Goal: Task Accomplishment & Management: Complete application form

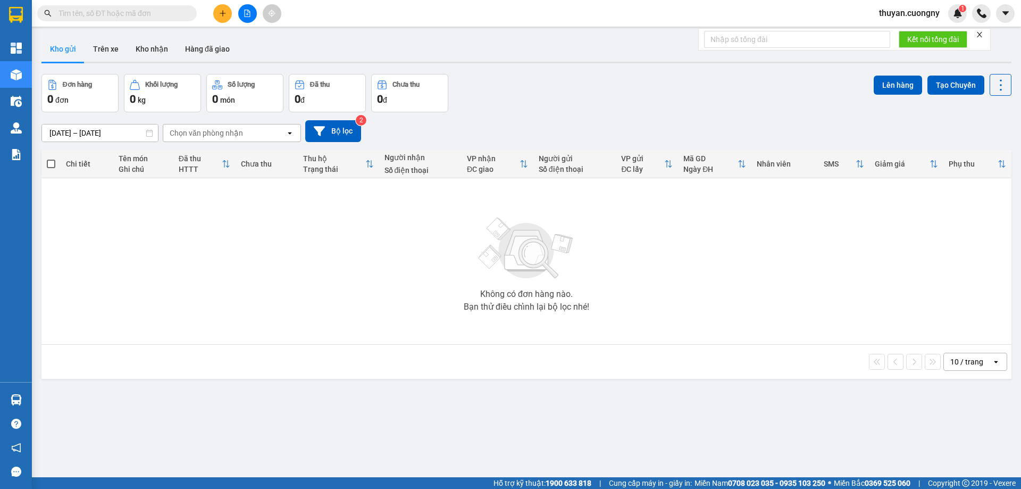
click at [69, 18] on input "text" at bounding box center [122, 13] width 126 height 12
paste input "0918036381"
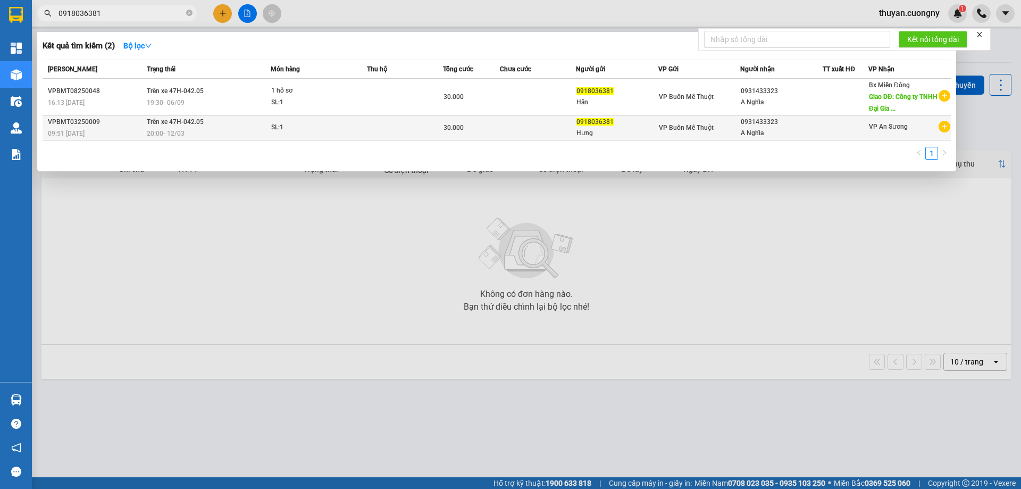
type input "0918036381"
click at [107, 132] on div "09:51 [DATE]" at bounding box center [96, 134] width 96 height 12
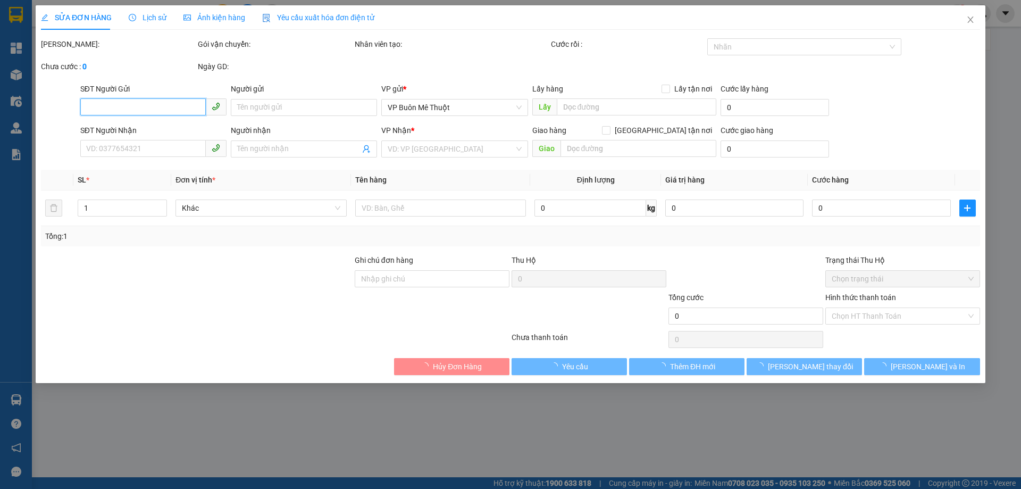
type input "0918036381"
type input "Hưng"
type input "0931433323"
type input "A Nghĩa"
type input "30.000"
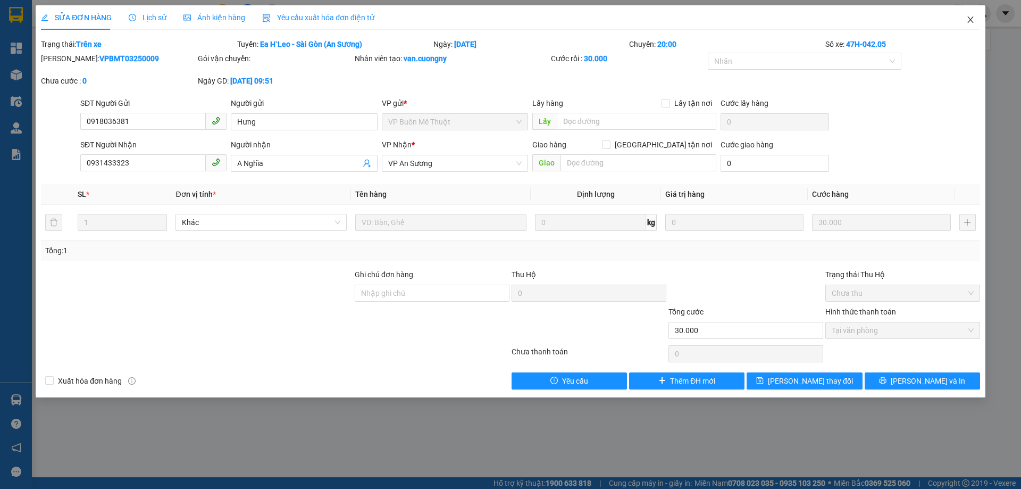
click at [969, 20] on icon "close" at bounding box center [971, 19] width 9 height 9
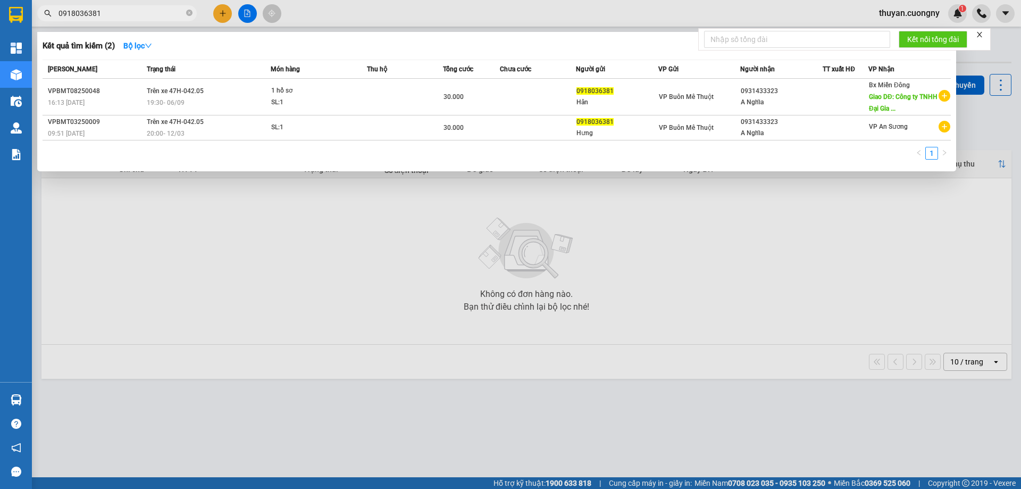
click at [122, 9] on input "0918036381" at bounding box center [122, 13] width 126 height 12
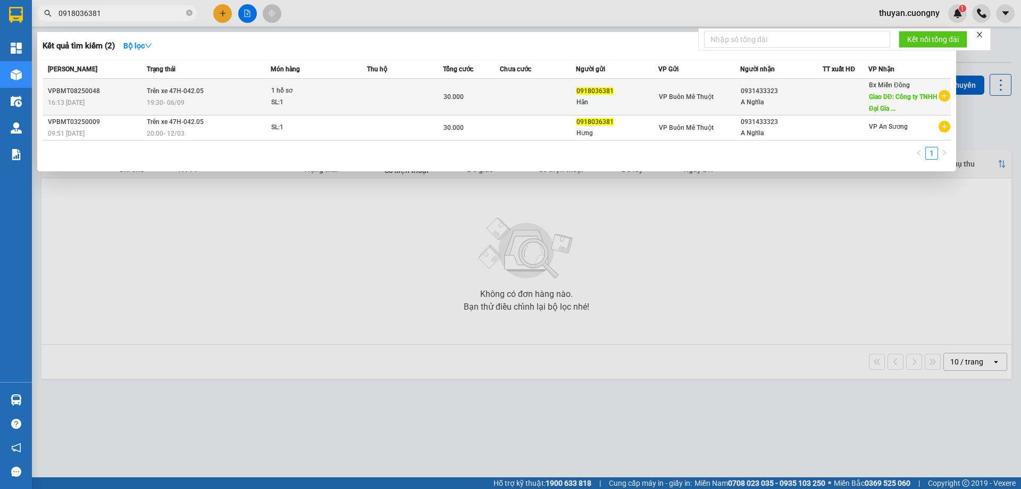
click at [237, 100] on div "19:30 [DATE]" at bounding box center [208, 103] width 123 height 12
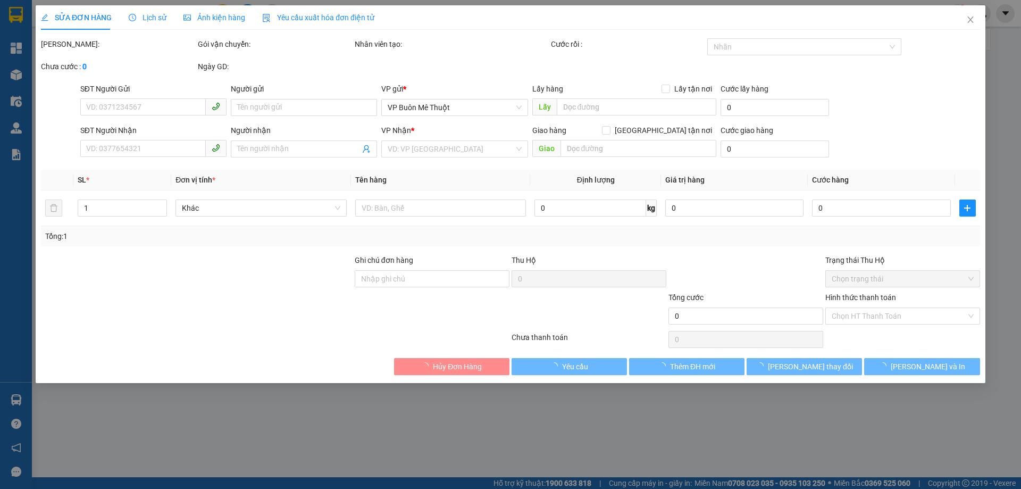
type input "0918036381"
type input "Hân"
type input "0931433323"
type input "A Nghĩa"
type input "Công ty TNHH Đại [PERSON_NAME] . [STREET_ADDRESS] ( cũ) - [GEOGRAPHIC_DATA]"
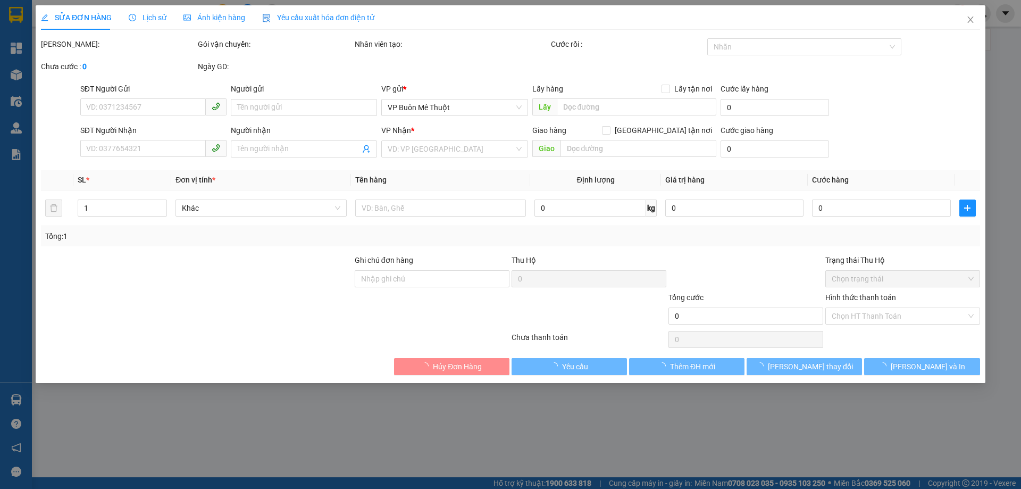
type input "ngày 3/9 gửi xe vô cho khách nhận ngày 4/9"
type input "30.000"
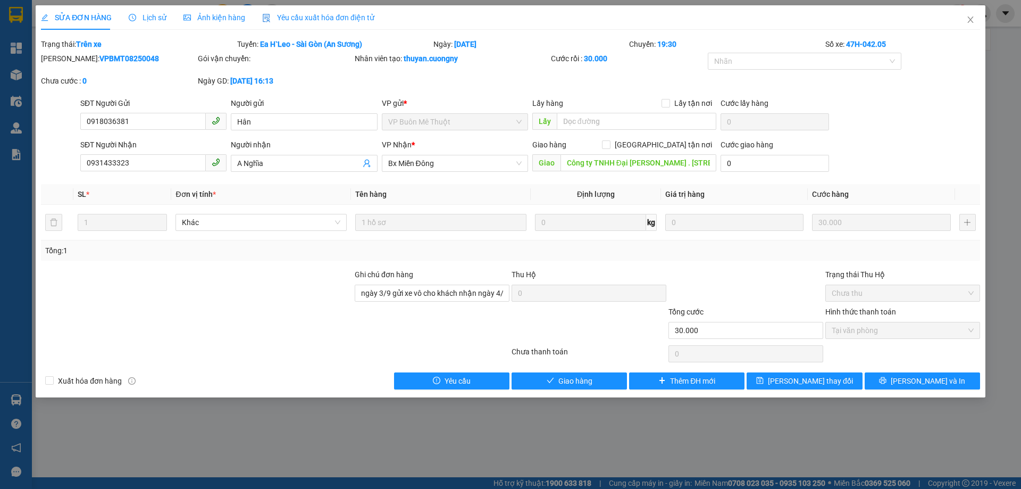
click at [314, 438] on div "SỬA ĐƠN HÀNG Lịch sử Ảnh kiện hàng Yêu cầu xuất hóa đơn điện tử Total Paid Fee …" at bounding box center [510, 244] width 1021 height 489
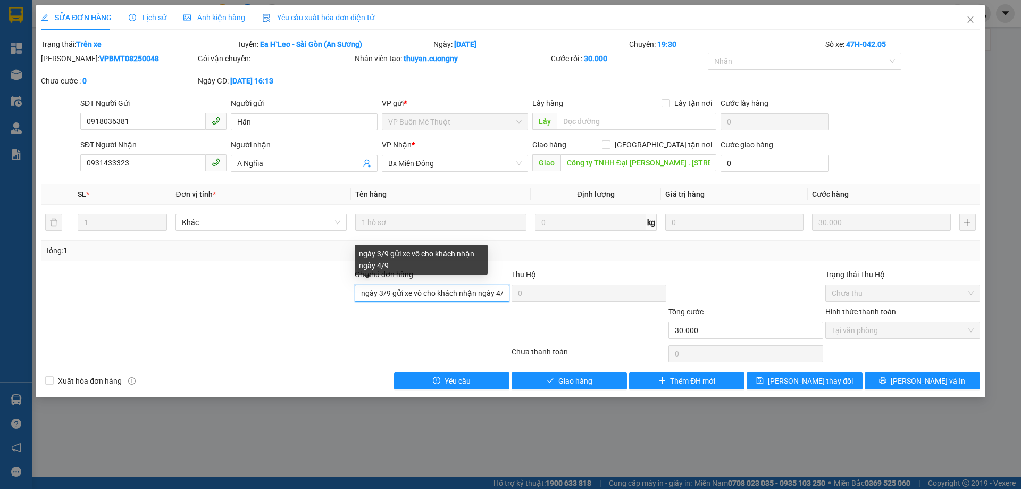
scroll to position [0, 4]
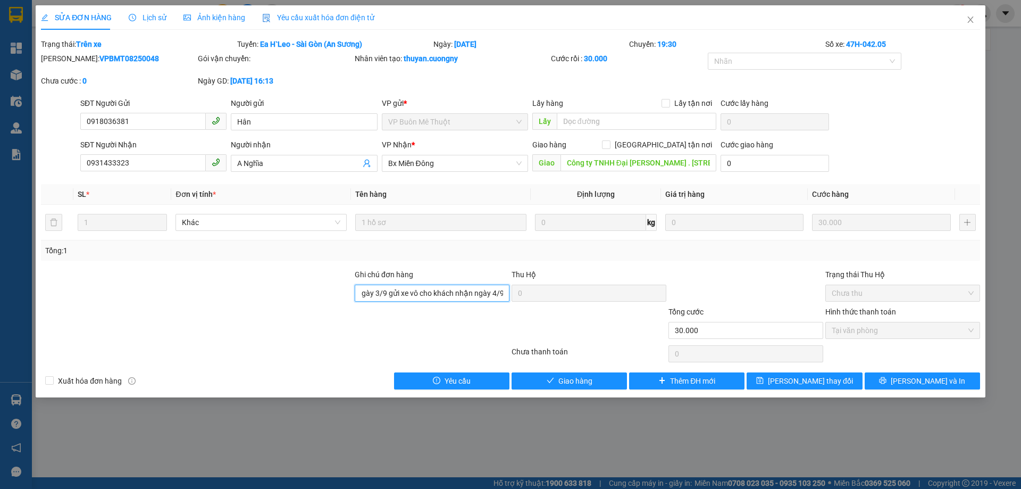
drag, startPoint x: 358, startPoint y: 292, endPoint x: 545, endPoint y: 304, distance: 187.2
click at [544, 303] on div "Ghi chú đơn hàng ngày 3/9 gửi xe vô cho khách nhận [DATE] Hộ 0 Trạng thái Thu H…" at bounding box center [511, 287] width 942 height 37
click at [477, 434] on div "SỬA ĐƠN HÀNG Lịch sử Ảnh kiện hàng Yêu cầu xuất hóa đơn điện tử Total Paid Fee …" at bounding box center [510, 244] width 1021 height 489
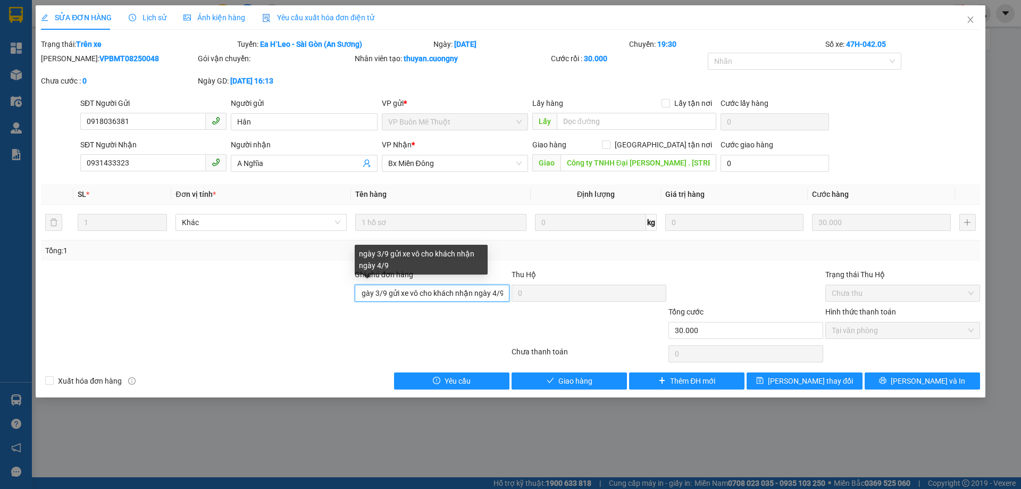
click at [516, 297] on div "Ghi chú đơn hàng ngày 3/9 gửi xe vô cho khách nhận [DATE] Hộ 0 Trạng thái Thu H…" at bounding box center [511, 287] width 942 height 37
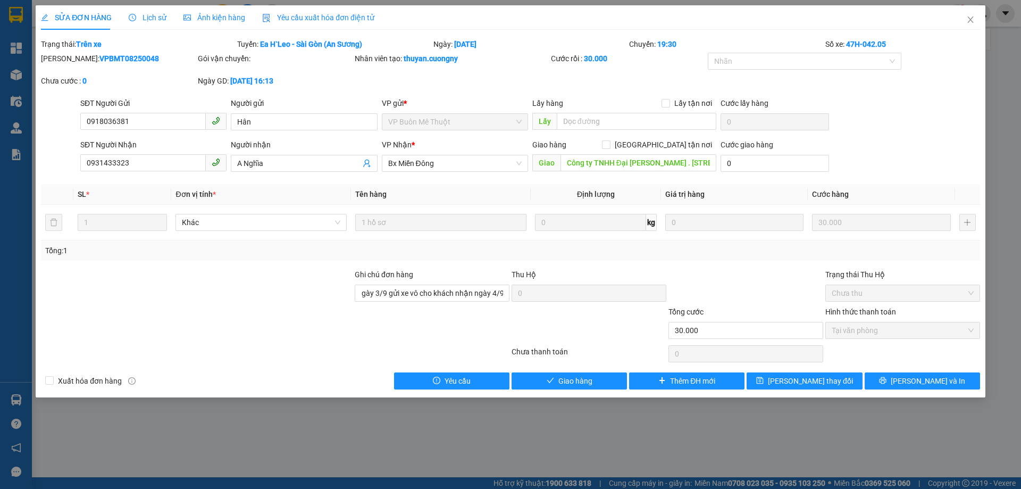
scroll to position [0, 0]
drag, startPoint x: 969, startPoint y: 16, endPoint x: 602, endPoint y: 4, distance: 367.3
click at [969, 16] on icon "close" at bounding box center [971, 19] width 9 height 9
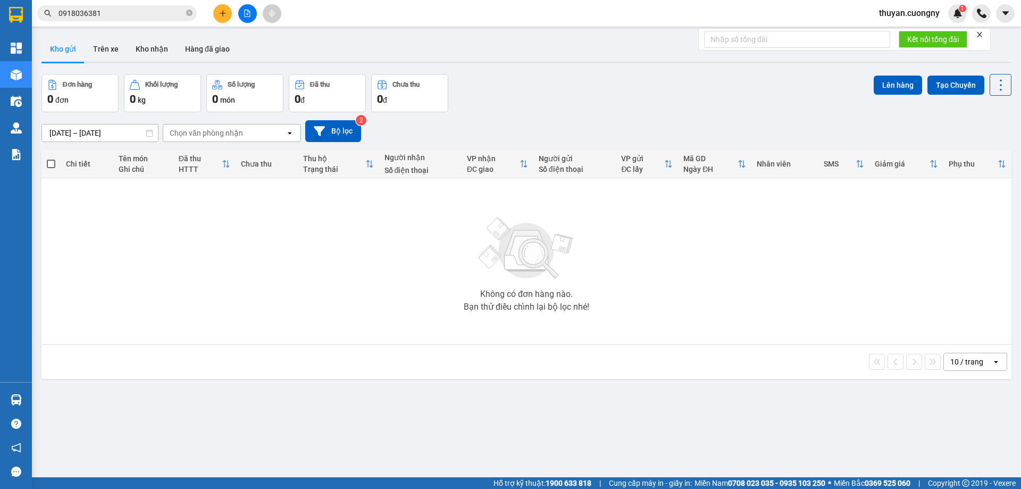
click at [132, 14] on input "0918036381" at bounding box center [122, 13] width 126 height 12
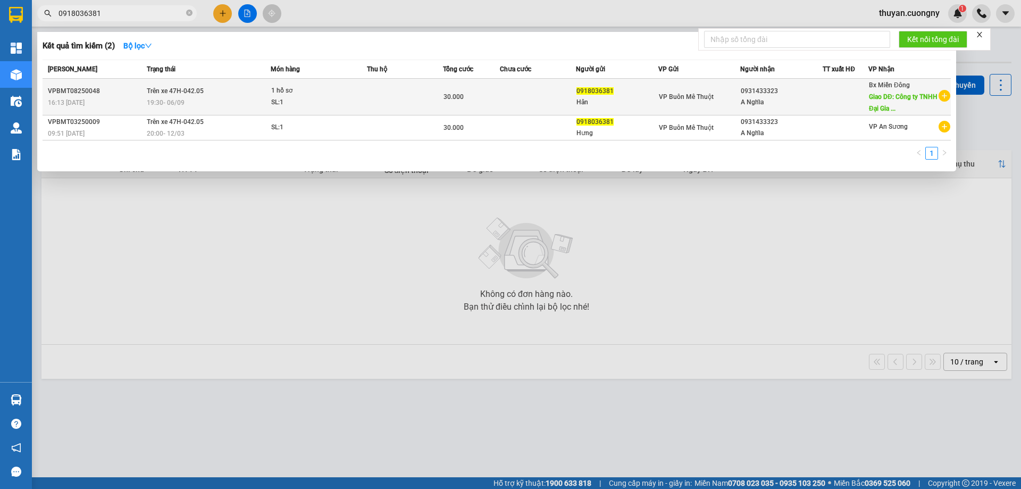
click at [641, 96] on div "0918036381" at bounding box center [617, 91] width 81 height 11
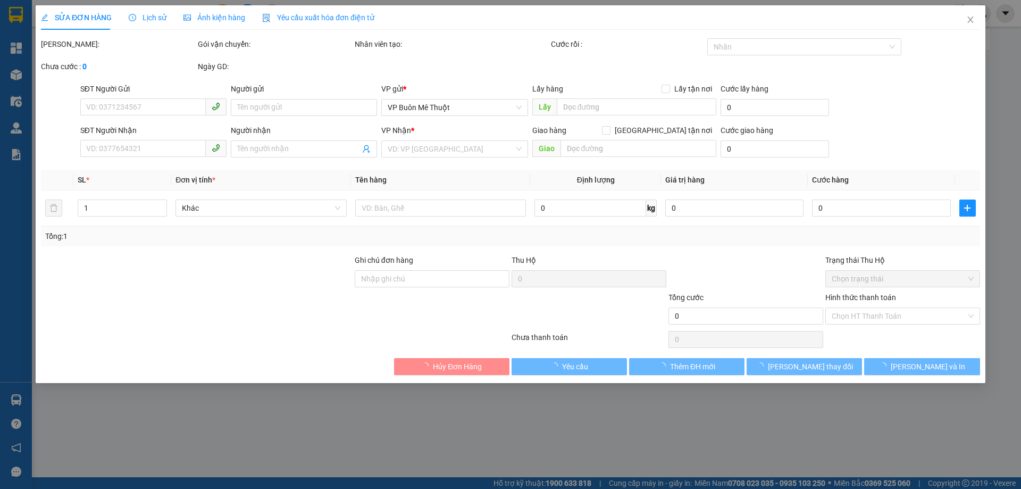
type input "0918036381"
type input "Hân"
type input "0931433323"
type input "A Nghĩa"
type input "Công ty TNHH Đại [PERSON_NAME] . [STREET_ADDRESS] ( cũ) - [GEOGRAPHIC_DATA]"
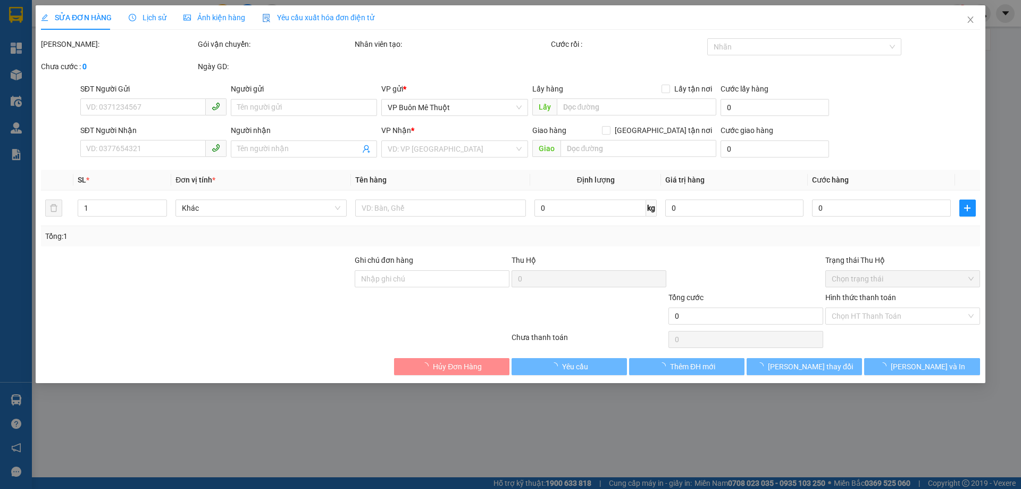
type input "ngày 3/9 gửi xe vô cho khách nhận ngày 4/9"
type input "30.000"
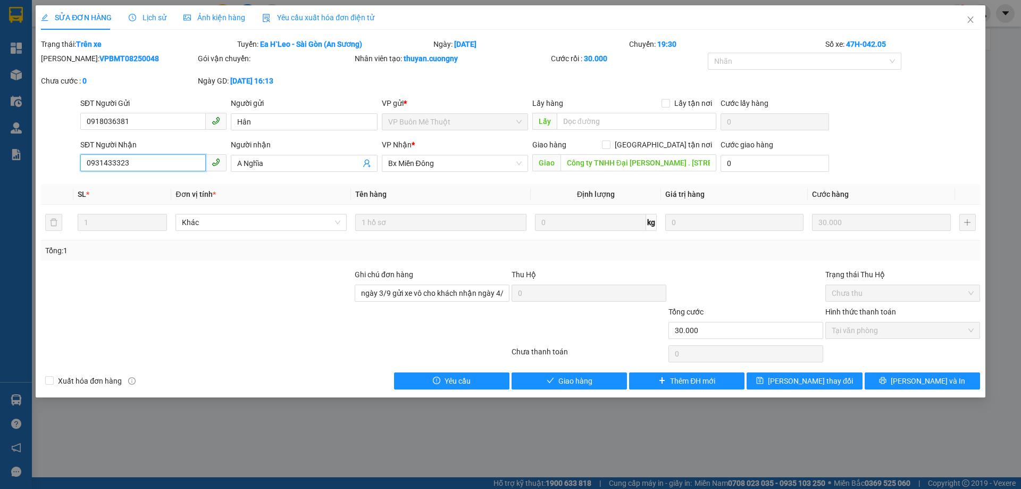
click at [162, 163] on input "0931433323" at bounding box center [143, 162] width 126 height 17
click at [468, 488] on div "SỬA ĐƠN HÀNG Lịch sử Ảnh kiện hàng Yêu cầu xuất hóa đơn điện tử Total Paid Fee …" at bounding box center [510, 244] width 1021 height 489
click at [967, 23] on icon "close" at bounding box center [971, 19] width 9 height 9
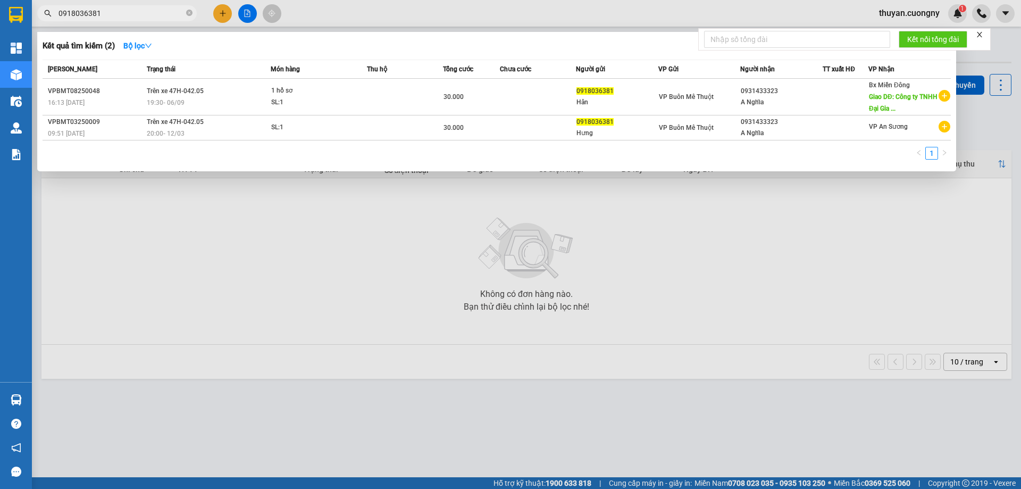
click at [129, 13] on input "0918036381" at bounding box center [122, 13] width 126 height 12
paste input "0337283721"
click at [129, 13] on input "09180363810337283721" at bounding box center [122, 13] width 126 height 12
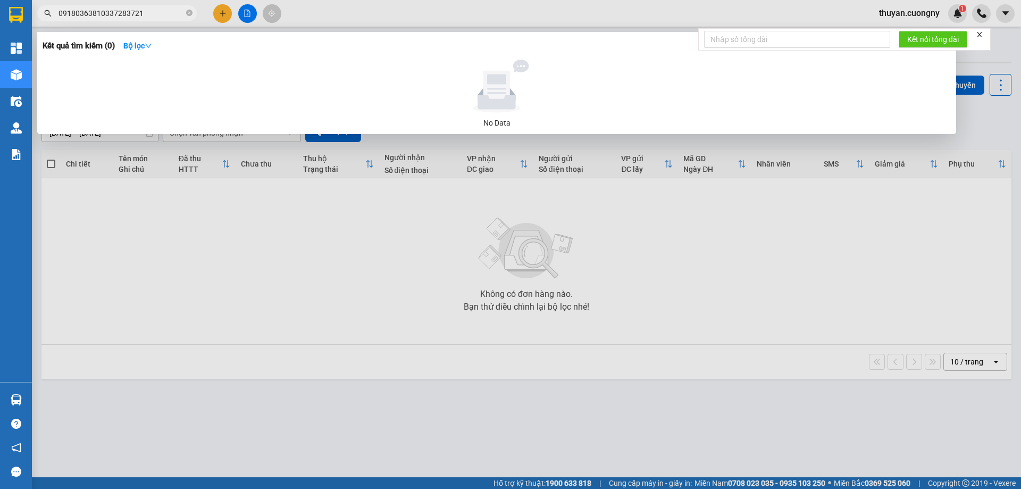
paste input "text"
click at [129, 13] on input "0337283721" at bounding box center [122, 13] width 126 height 12
type input "0337283721"
click at [189, 15] on icon "close-circle" at bounding box center [189, 13] width 6 height 6
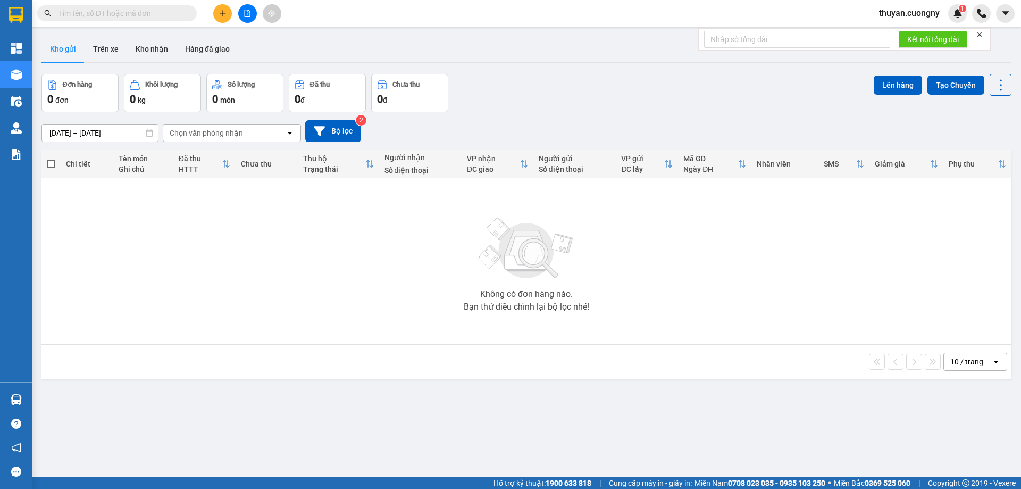
click at [148, 8] on input "text" at bounding box center [122, 13] width 126 height 12
click at [137, 11] on input "text" at bounding box center [122, 13] width 126 height 12
paste input "0918036381"
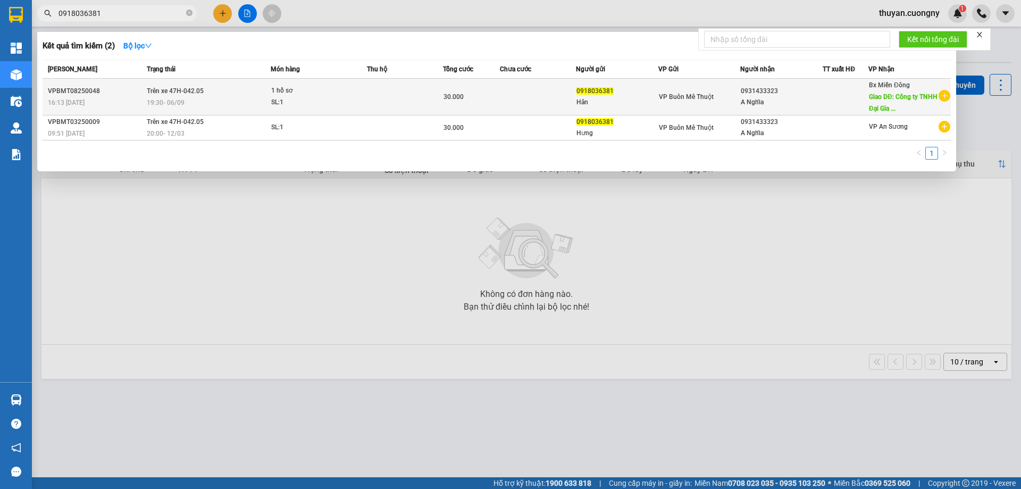
type input "0918036381"
click at [118, 98] on div "16:13 [DATE]" at bounding box center [96, 103] width 96 height 12
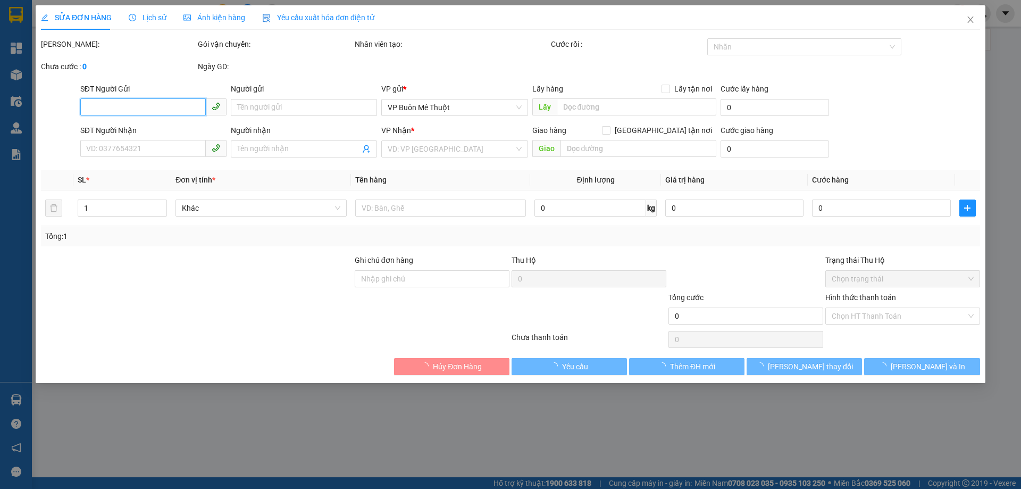
type input "0918036381"
type input "Hân"
type input "0931433323"
type input "A Nghĩa"
type input "Công ty TNHH Đại [PERSON_NAME] . [STREET_ADDRESS] ( cũ) - [GEOGRAPHIC_DATA]"
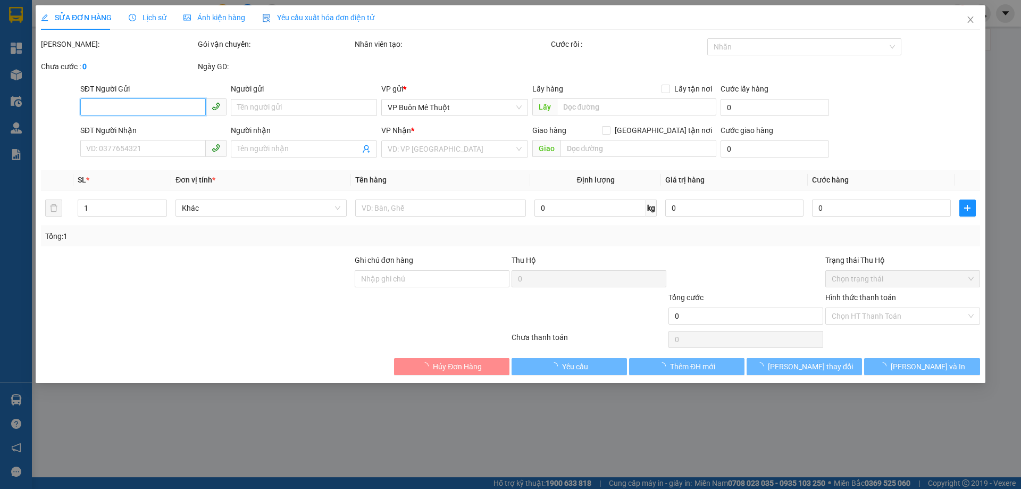
type input "ngày 3/9 gửi xe vô cho khách nhận ngày 4/9"
type input "30.000"
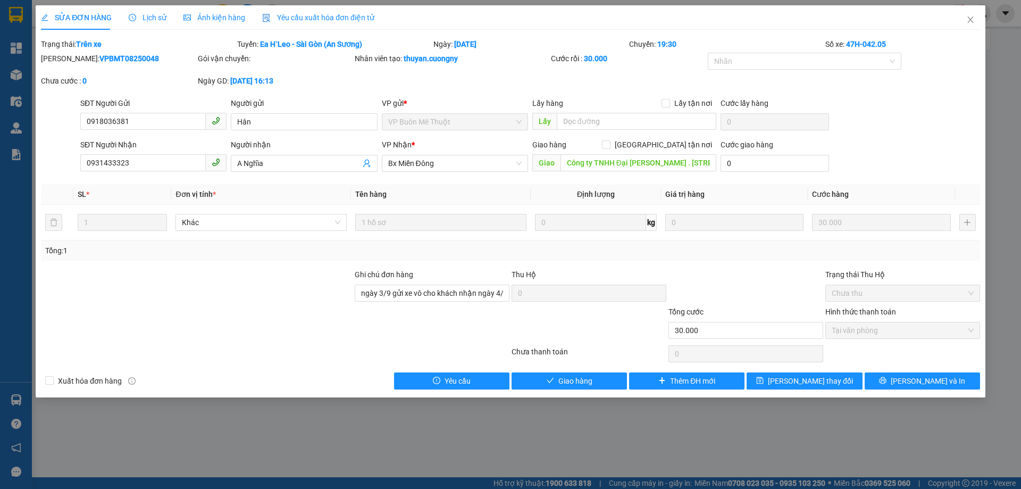
click at [145, 88] on div "Chưa cước : 0" at bounding box center [118, 86] width 157 height 22
click at [970, 22] on icon "close" at bounding box center [971, 19] width 6 height 6
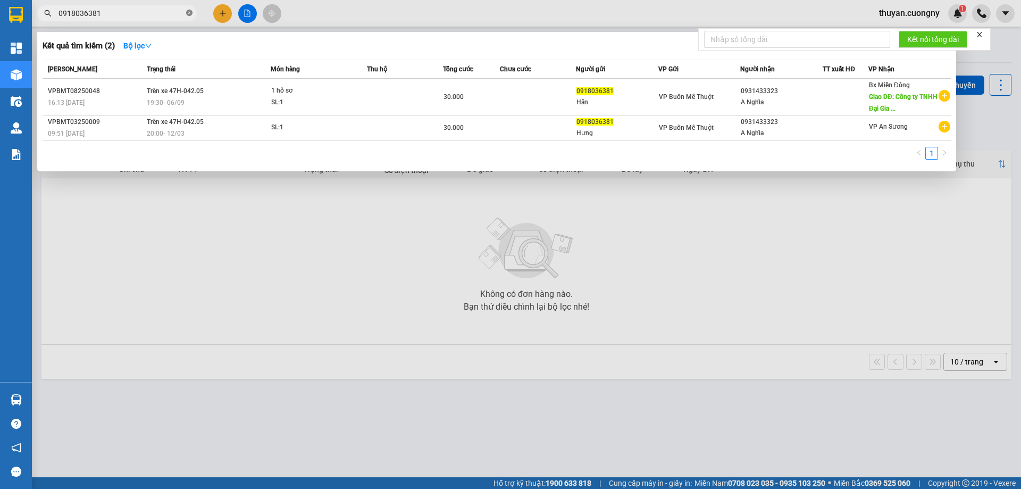
click at [188, 9] on span at bounding box center [189, 14] width 6 height 10
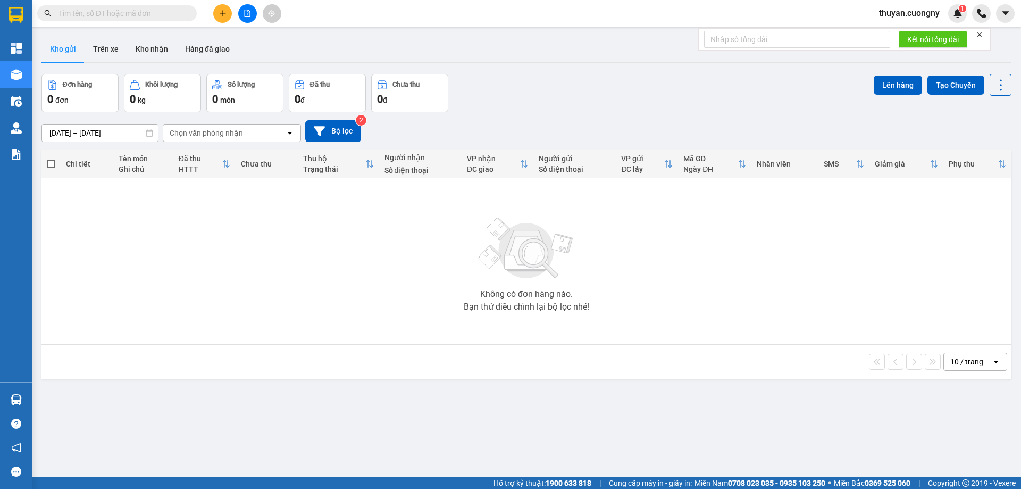
click at [305, 20] on div "Kết quả tìm kiếm ( 2 ) Bộ lọc Mã ĐH Trạng thái Món hàng Thu hộ Tổng cước Chưa c…" at bounding box center [510, 13] width 1021 height 27
